Goal: Task Accomplishment & Management: Use online tool/utility

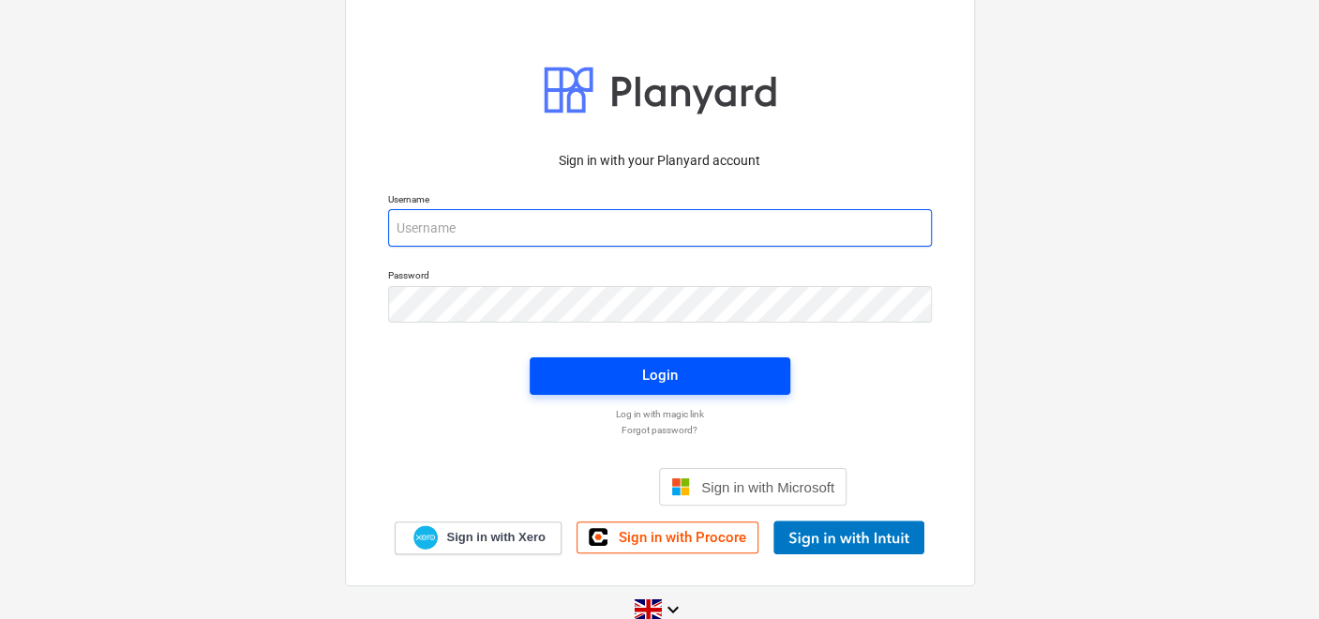
type input "[PERSON_NAME][EMAIL_ADDRESS][DOMAIN_NAME]"
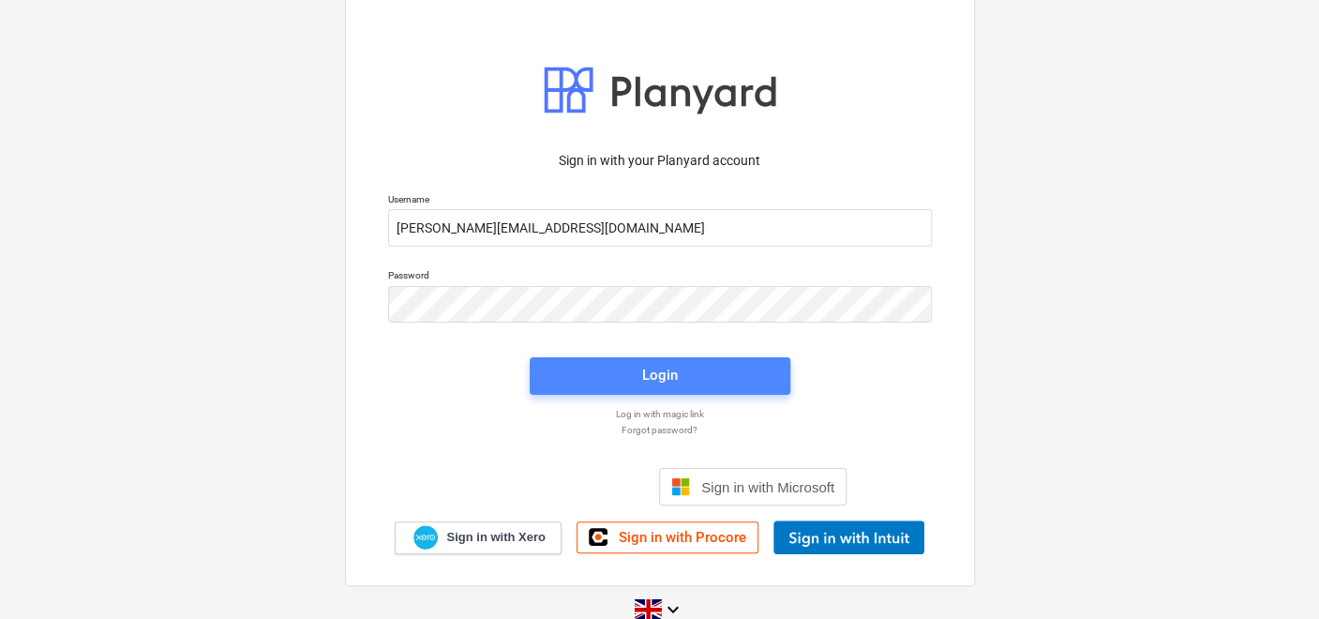
click at [549, 359] on button "Login" at bounding box center [660, 376] width 261 height 38
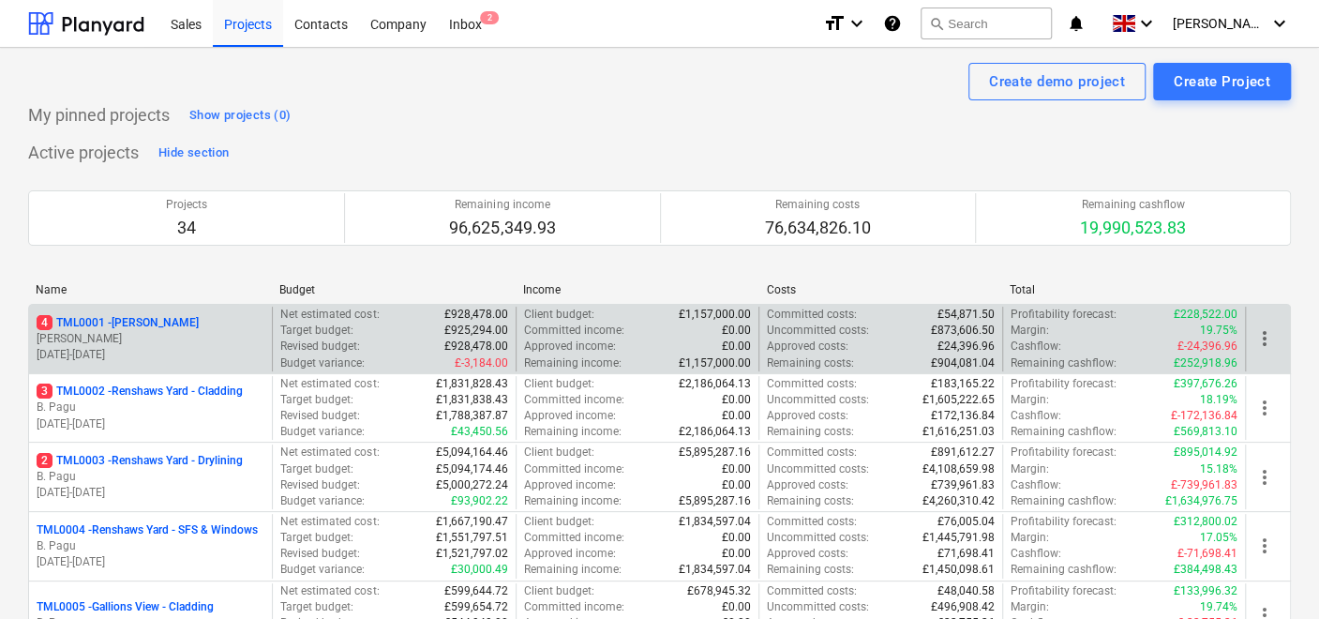
click at [145, 324] on p "4 TML0001 - [PERSON_NAME]" at bounding box center [118, 323] width 162 height 16
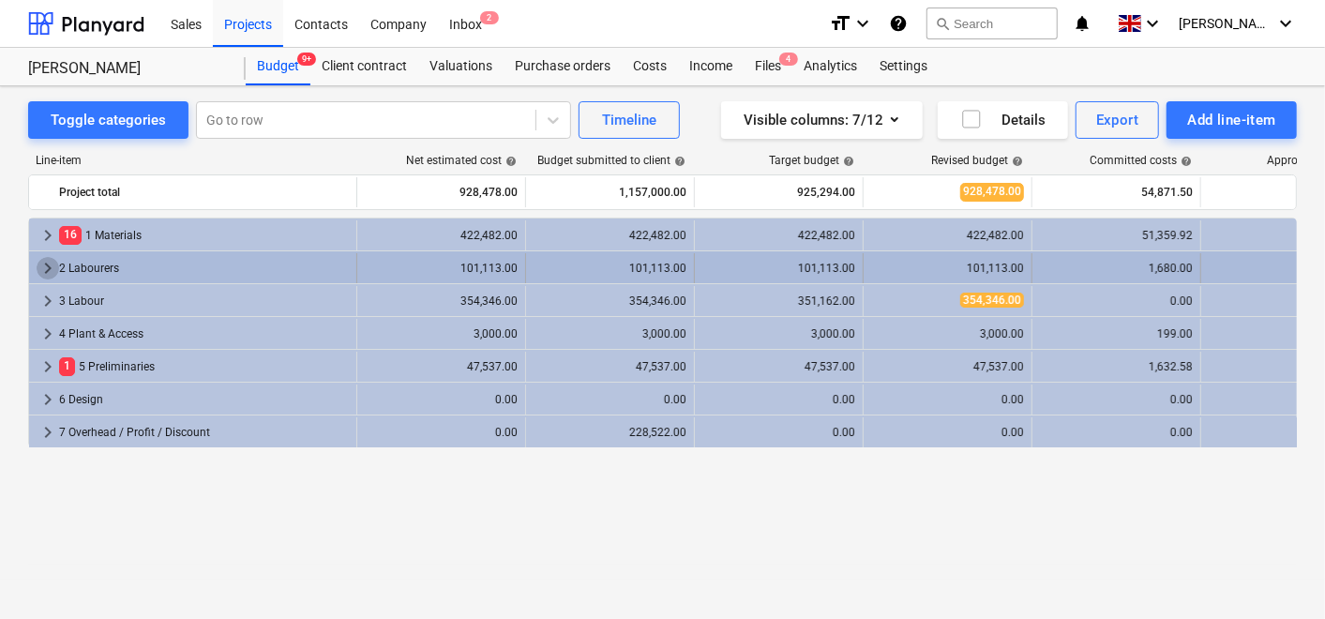
click at [50, 268] on span "keyboard_arrow_right" at bounding box center [48, 268] width 23 height 23
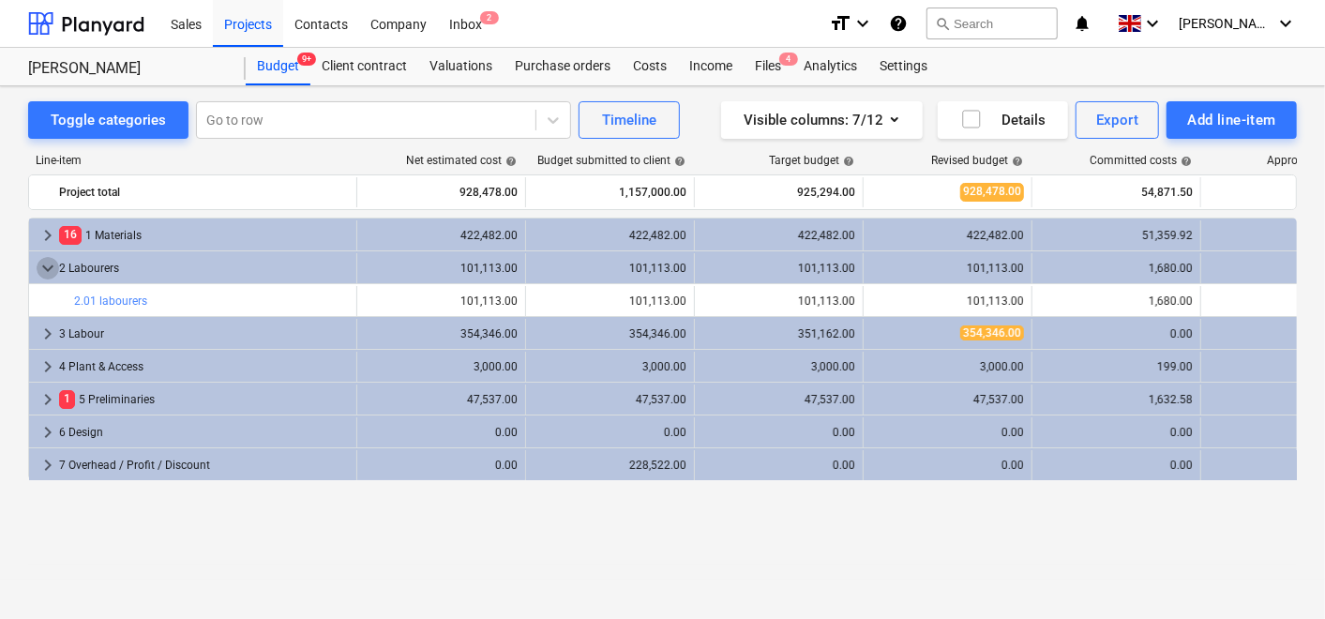
click at [50, 268] on span "keyboard_arrow_down" at bounding box center [48, 268] width 23 height 23
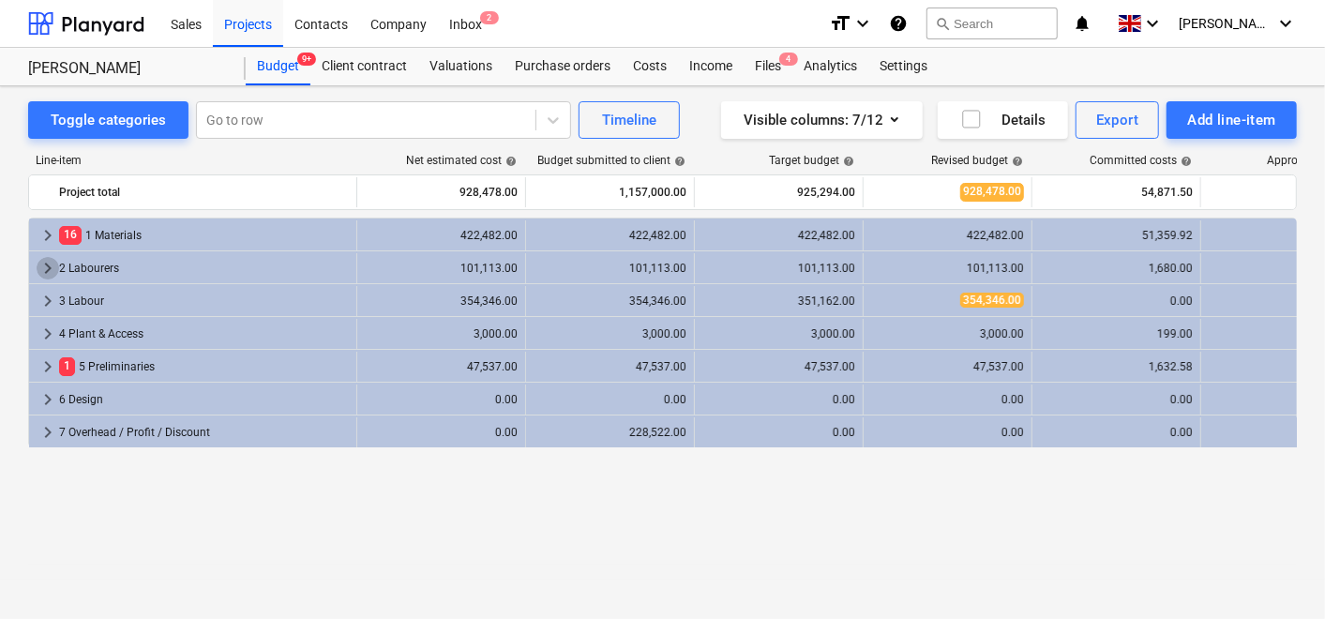
click at [50, 268] on span "keyboard_arrow_right" at bounding box center [48, 268] width 23 height 23
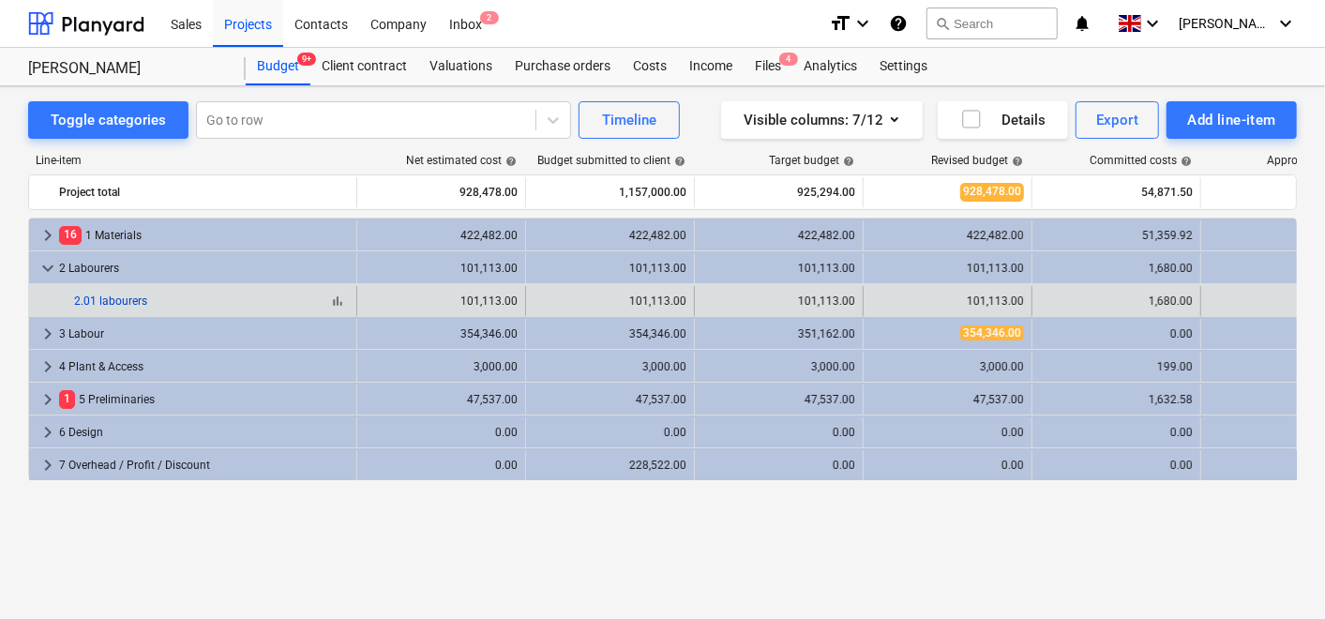
click at [129, 300] on link "2.01 labourers" at bounding box center [110, 300] width 73 height 13
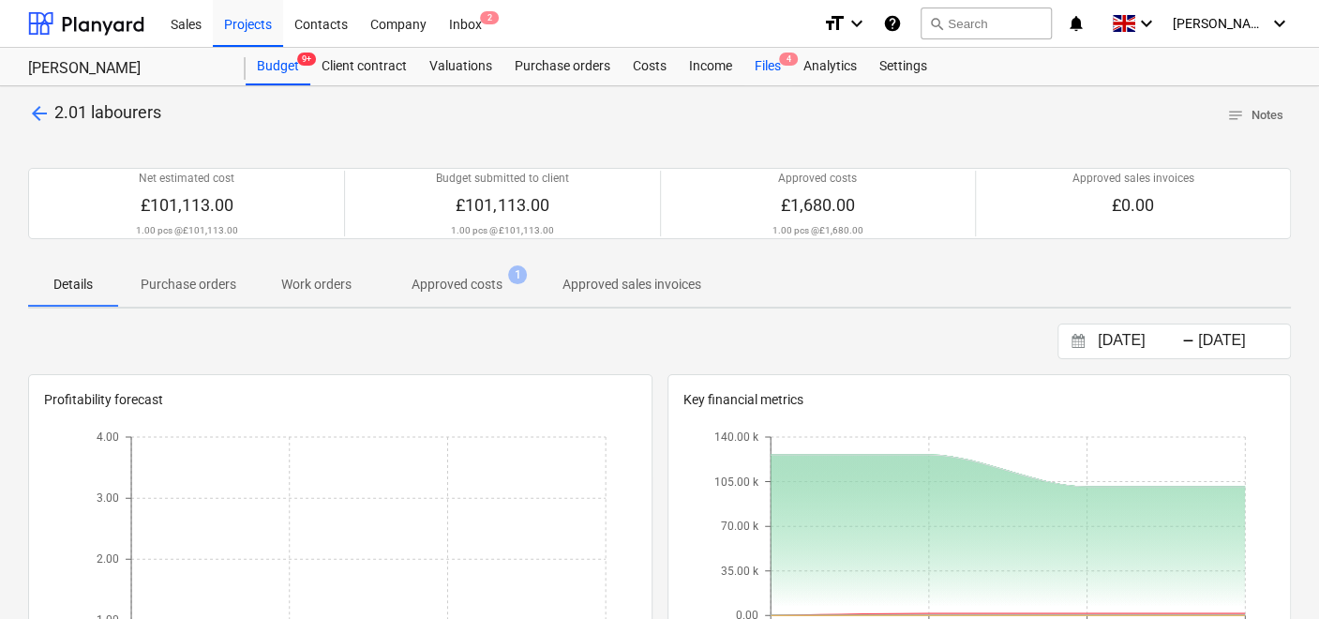
click at [791, 64] on span "4" at bounding box center [788, 59] width 19 height 13
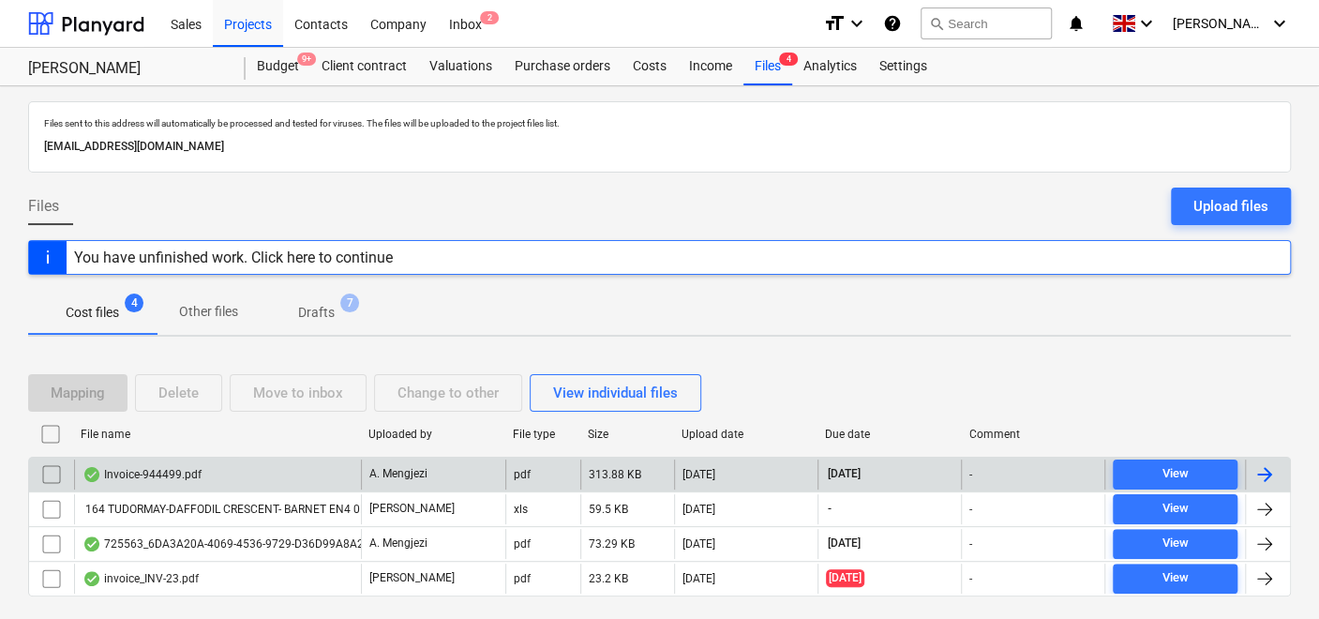
click at [193, 467] on div "Invoice-944499.pdf" at bounding box center [142, 474] width 119 height 15
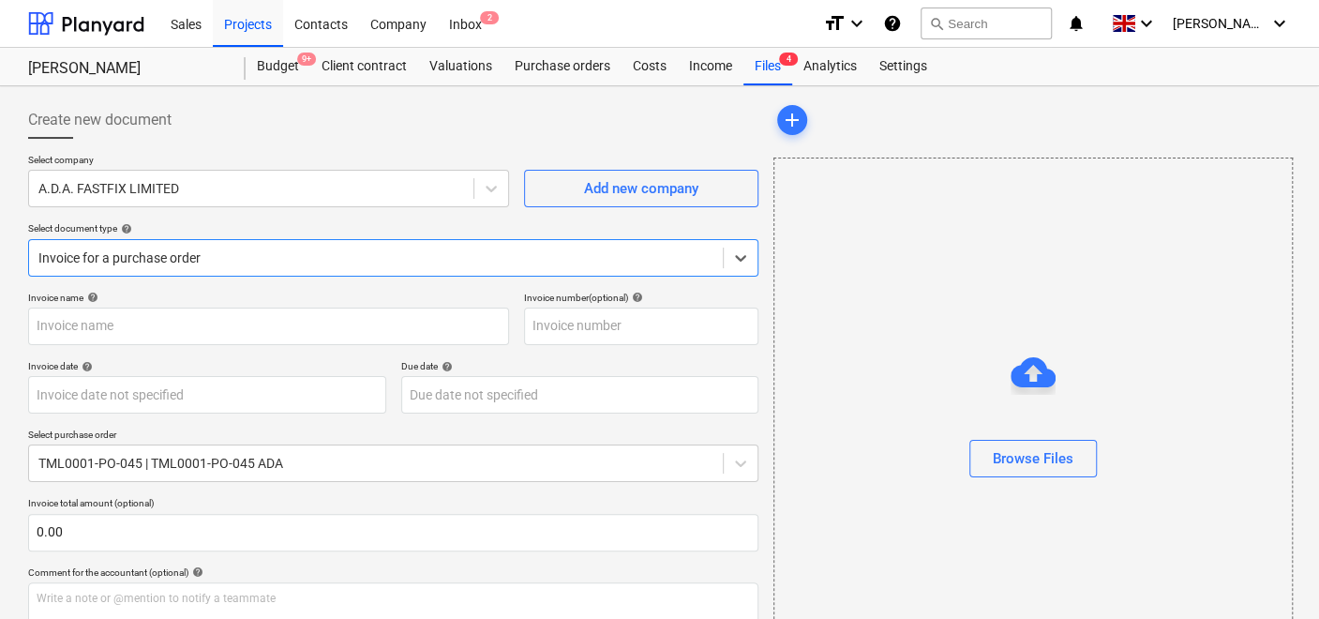
type input "944499"
type input "[DATE]"
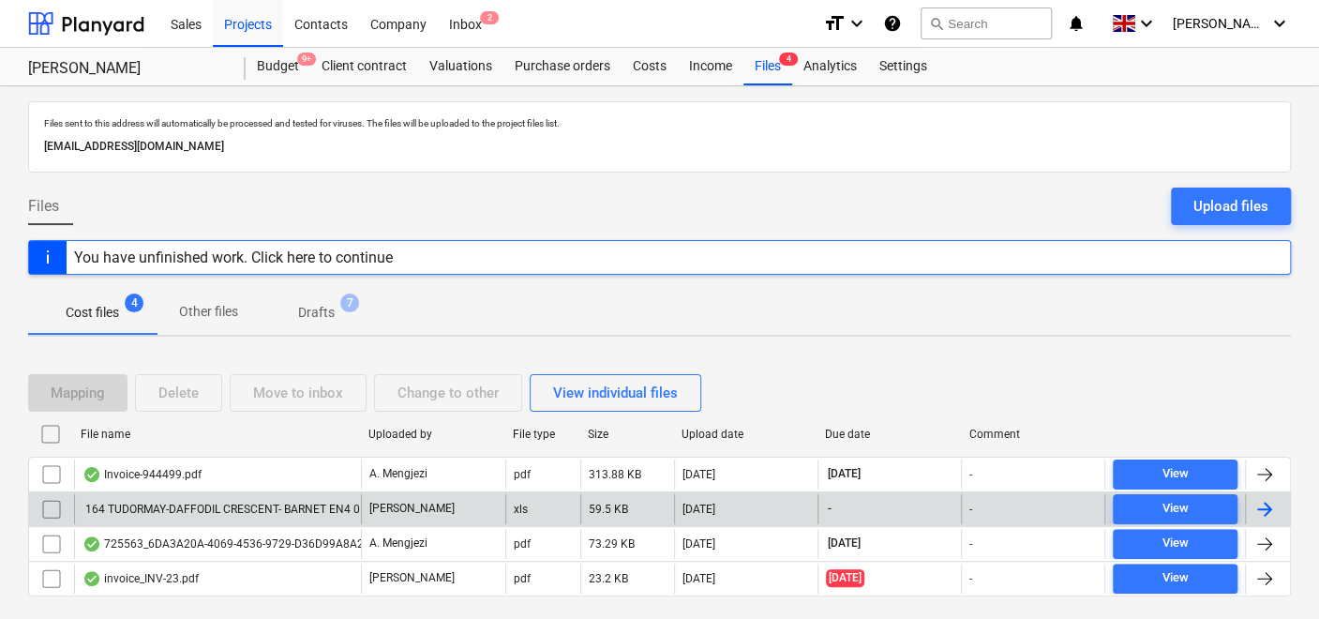
click at [307, 503] on div "164 TUDORMAY-DAFFODIL CRESCENT- BARNET EN4 0BZ - week ending [DATE]- Manor & Co…" at bounding box center [353, 509] width 540 height 13
click at [258, 498] on div "164 TUDORMAY-DAFFODIL CRESCENT- BARNET EN4 0BZ - week ending [DATE]- Manor & Co…" at bounding box center [217, 509] width 287 height 30
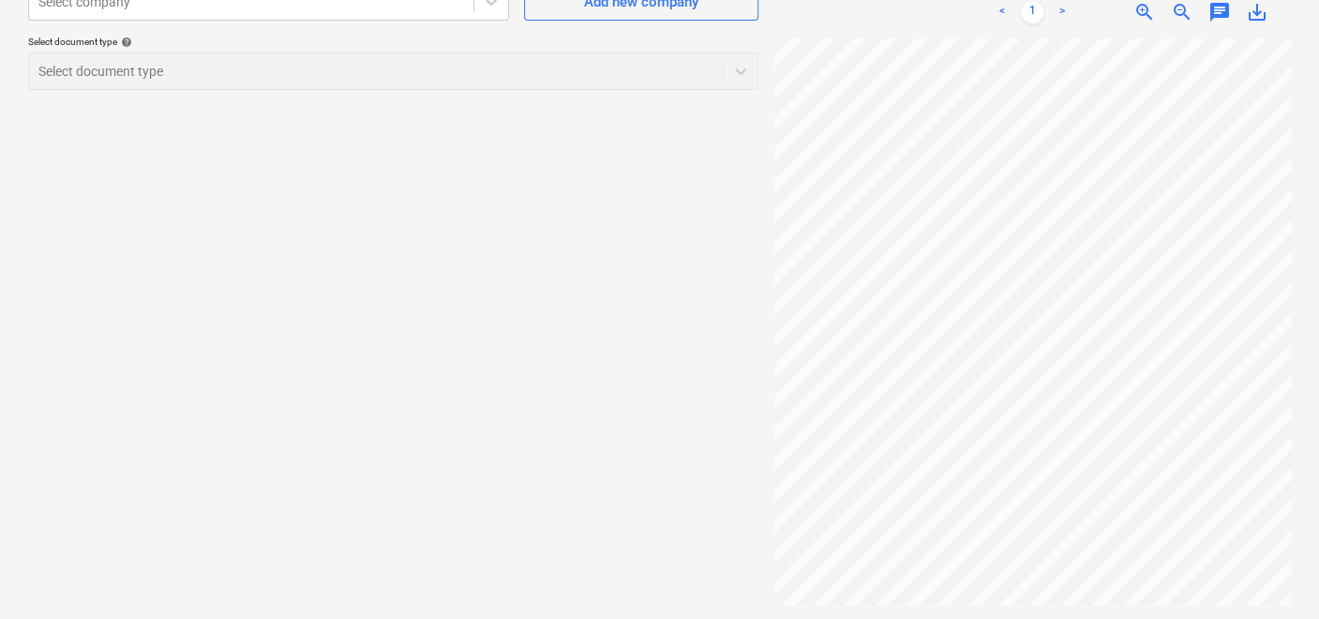
scroll to position [179, 0]
click at [1315, 429] on div "Create new document Select company Select company Add new company Select docume…" at bounding box center [659, 267] width 1319 height 720
drag, startPoint x: 1315, startPoint y: 375, endPoint x: 1303, endPoint y: 325, distance: 51.0
click at [1304, 326] on div "Create new document Select company Select company Add new company Select docume…" at bounding box center [659, 267] width 1319 height 720
drag, startPoint x: 1314, startPoint y: 322, endPoint x: 1313, endPoint y: 295, distance: 26.3
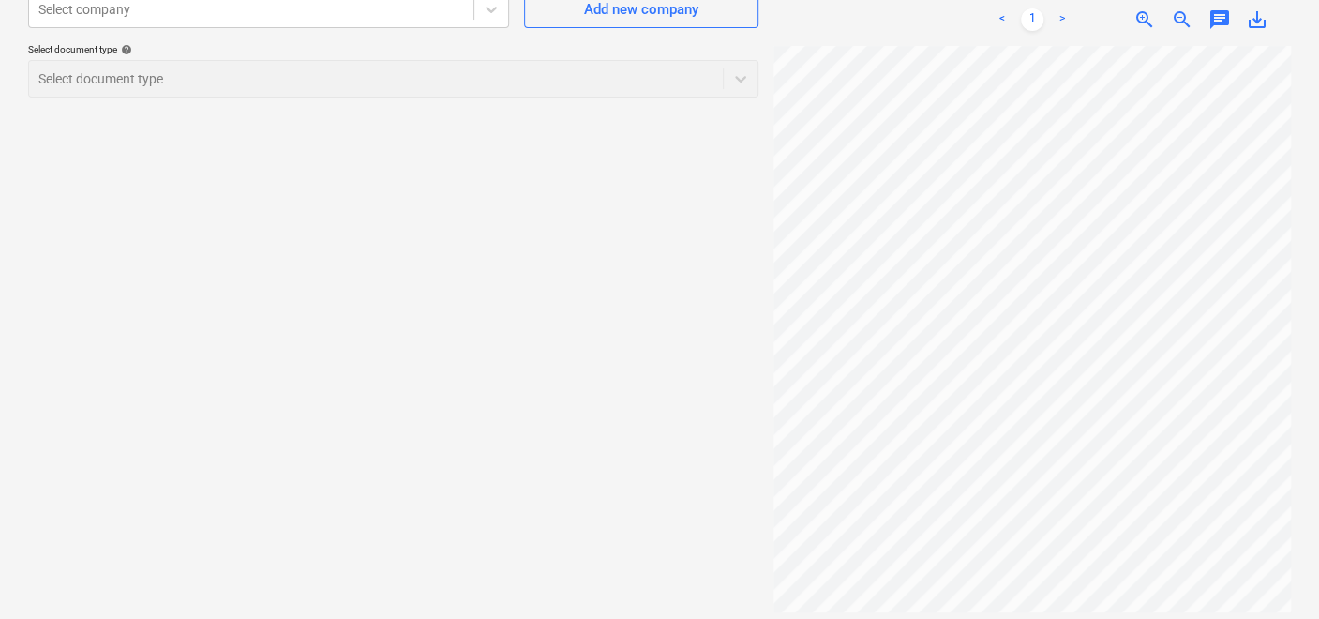
click at [1313, 302] on div "Create new document Select company Select company Add new company Select docume…" at bounding box center [659, 267] width 1319 height 720
